Goal: Task Accomplishment & Management: Manage account settings

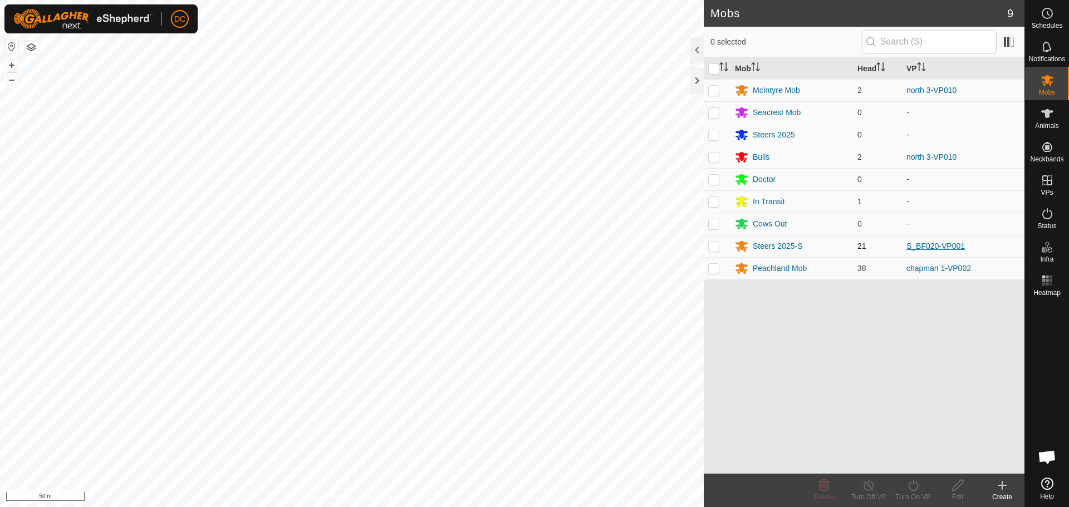
click at [926, 242] on link "S_BF020-VP001" at bounding box center [935, 246] width 58 height 9
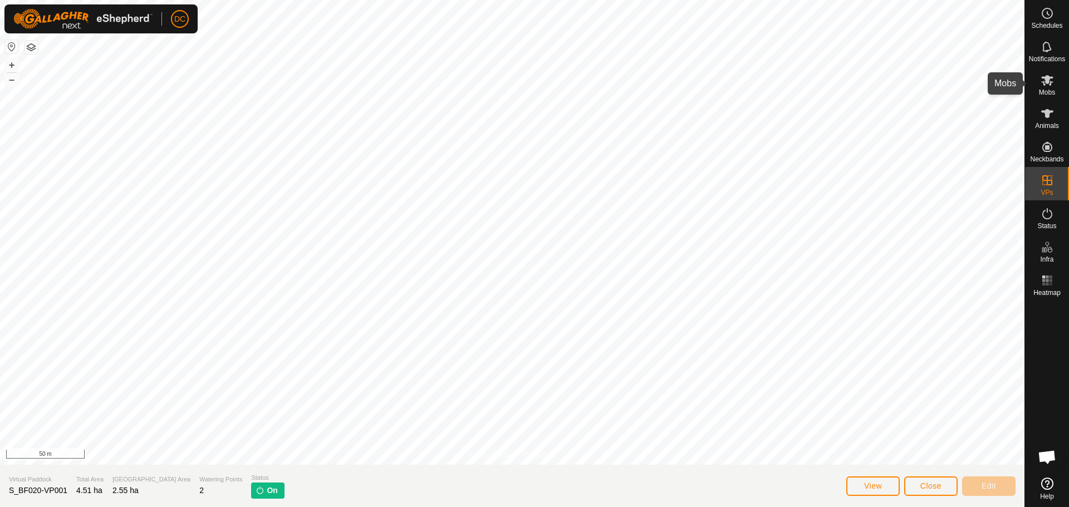
click at [1033, 73] on div "Mobs" at bounding box center [1047, 83] width 44 height 33
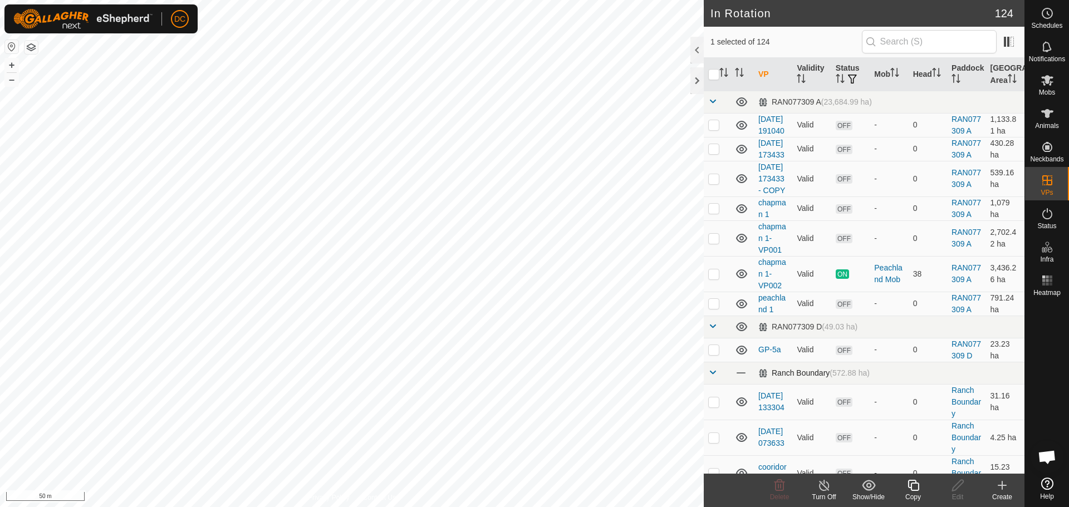
click at [712, 377] on span at bounding box center [712, 372] width 9 height 9
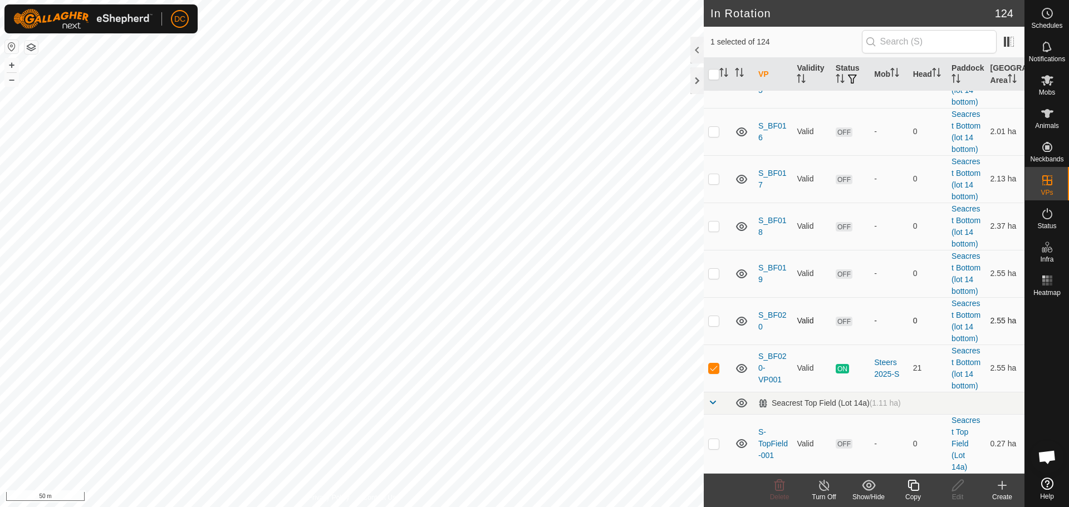
scroll to position [1348, 0]
checkbox input "false"
checkbox input "true"
checkbox input "false"
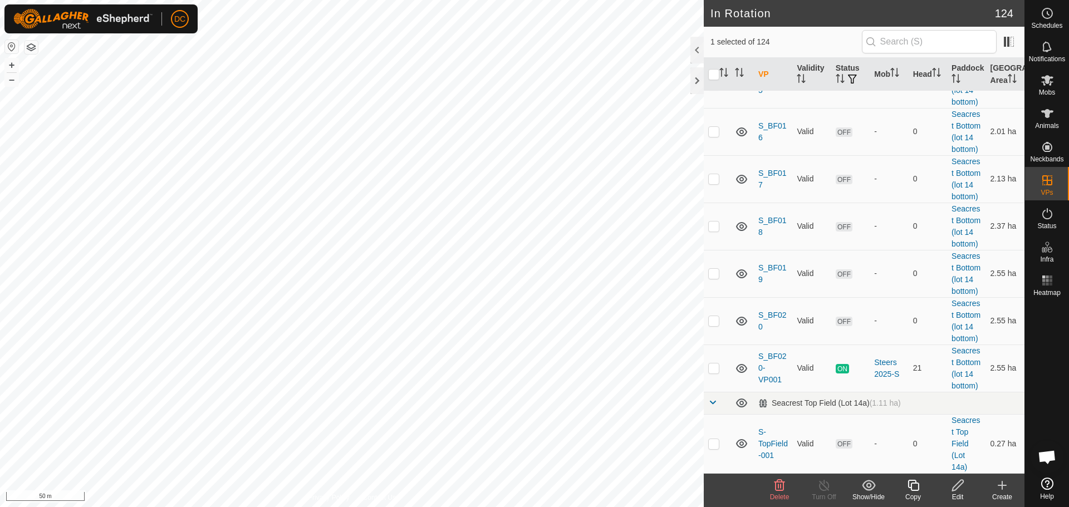
checkbox input "false"
checkbox input "true"
checkbox input "false"
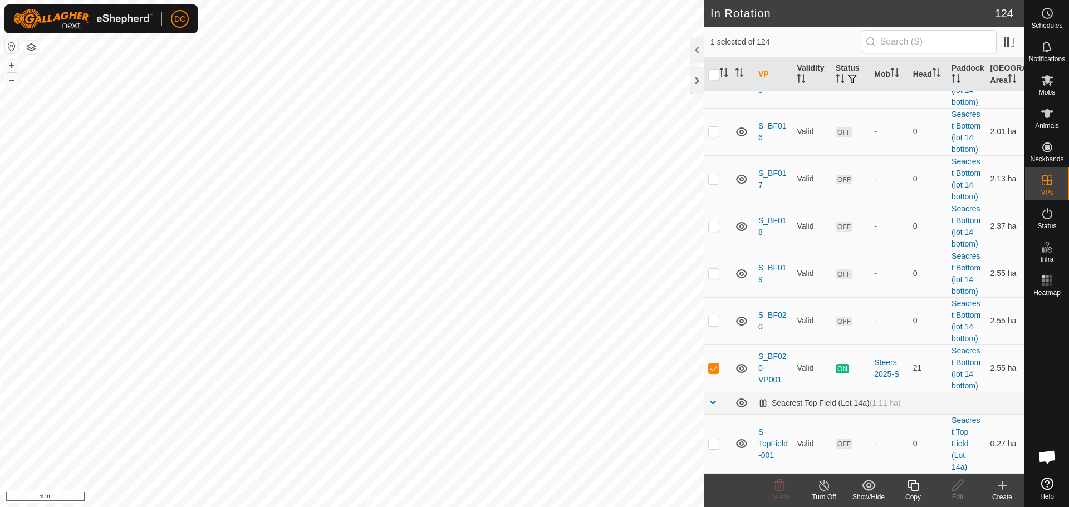
checkbox input "false"
click at [714, 444] on p-checkbox at bounding box center [713, 443] width 11 height 9
click at [715, 444] on p-checkbox at bounding box center [713, 443] width 11 height 9
click at [712, 446] on p-checkbox at bounding box center [713, 443] width 11 height 9
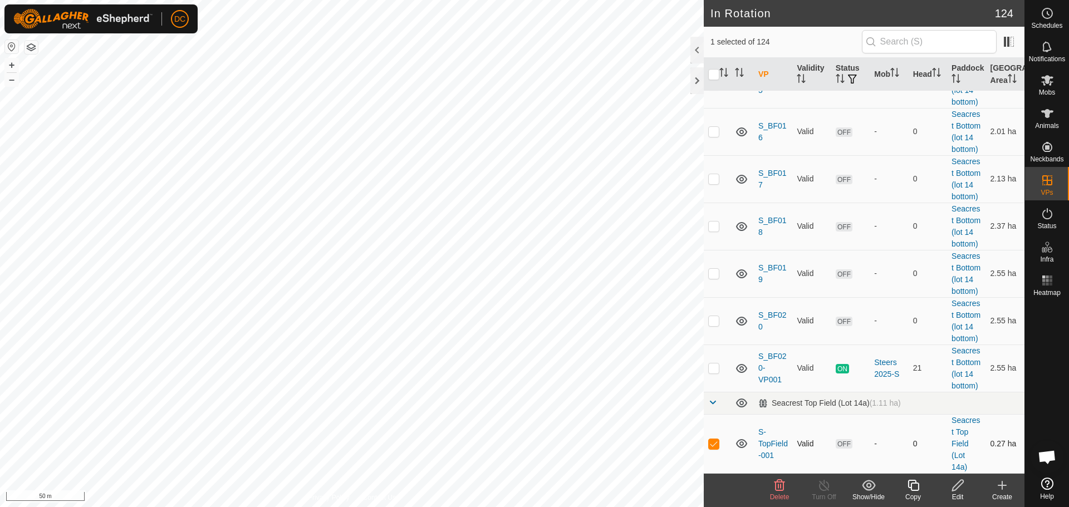
click at [714, 445] on p-checkbox at bounding box center [713, 443] width 11 height 9
checkbox input "false"
